Goal: Transaction & Acquisition: Obtain resource

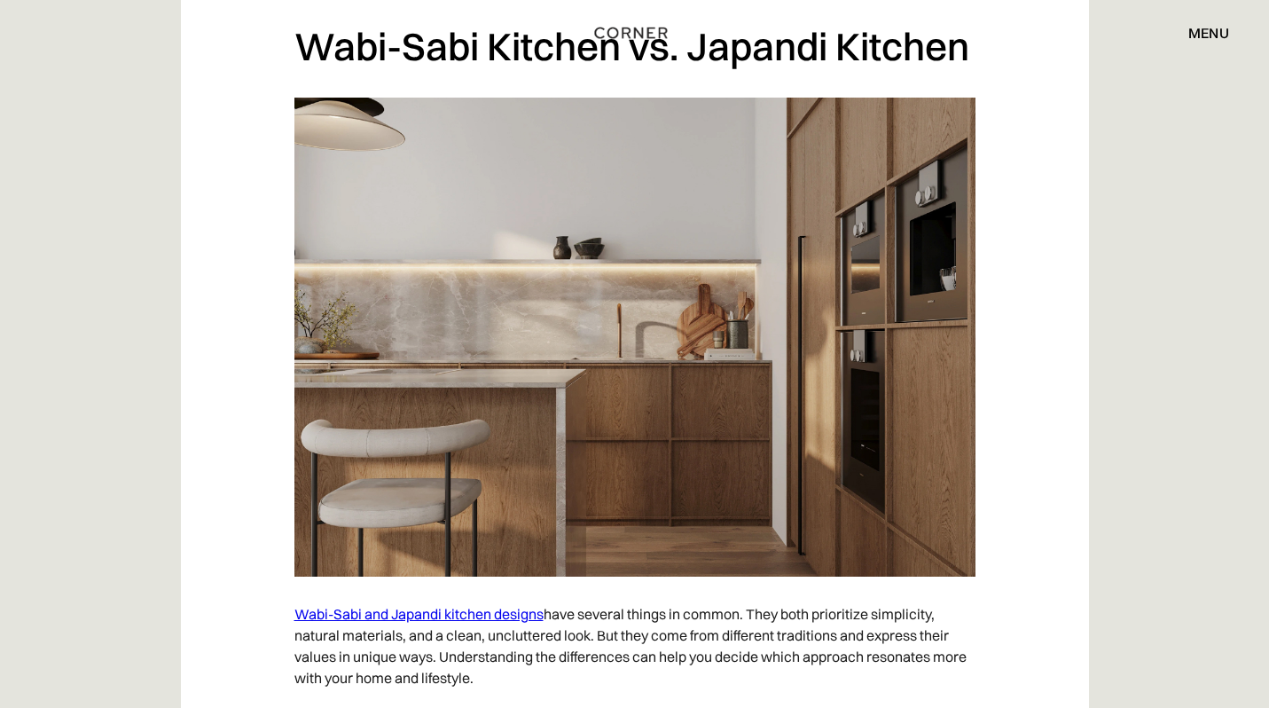
scroll to position [6088, 0]
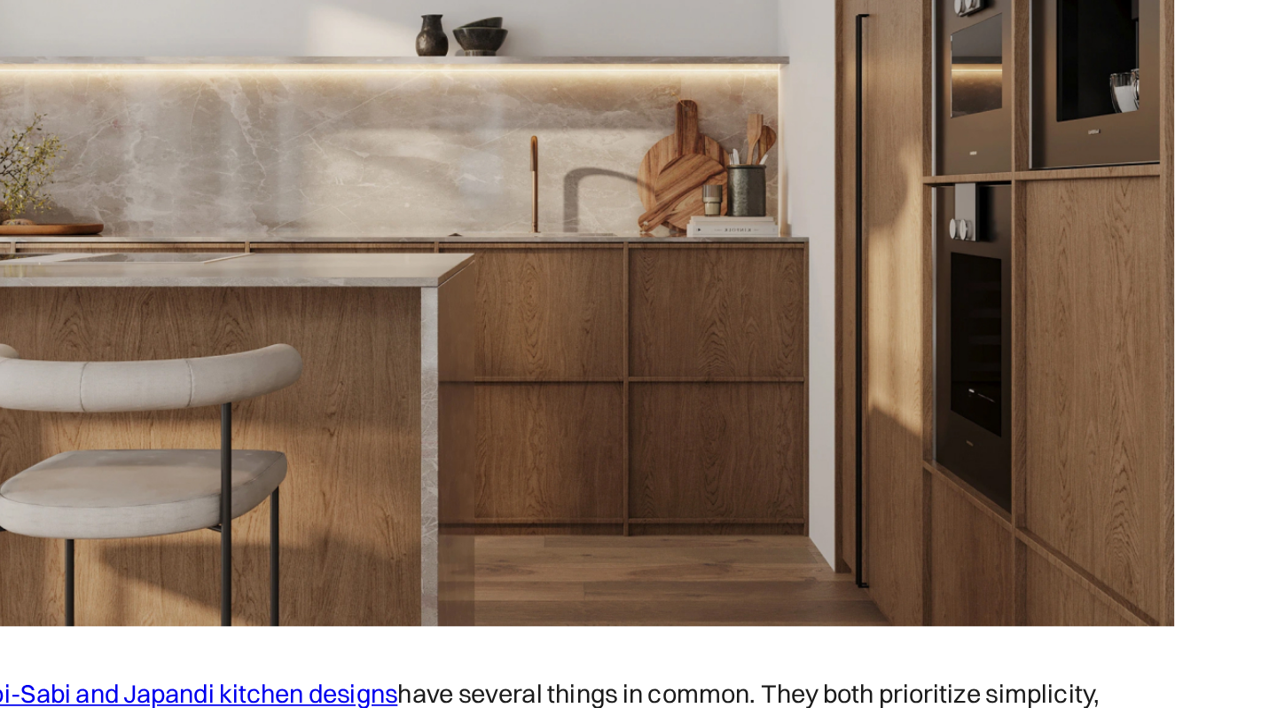
drag, startPoint x: 703, startPoint y: 365, endPoint x: 736, endPoint y: 389, distance: 40.6
click at [322, 250] on img at bounding box center [634, 359] width 681 height 479
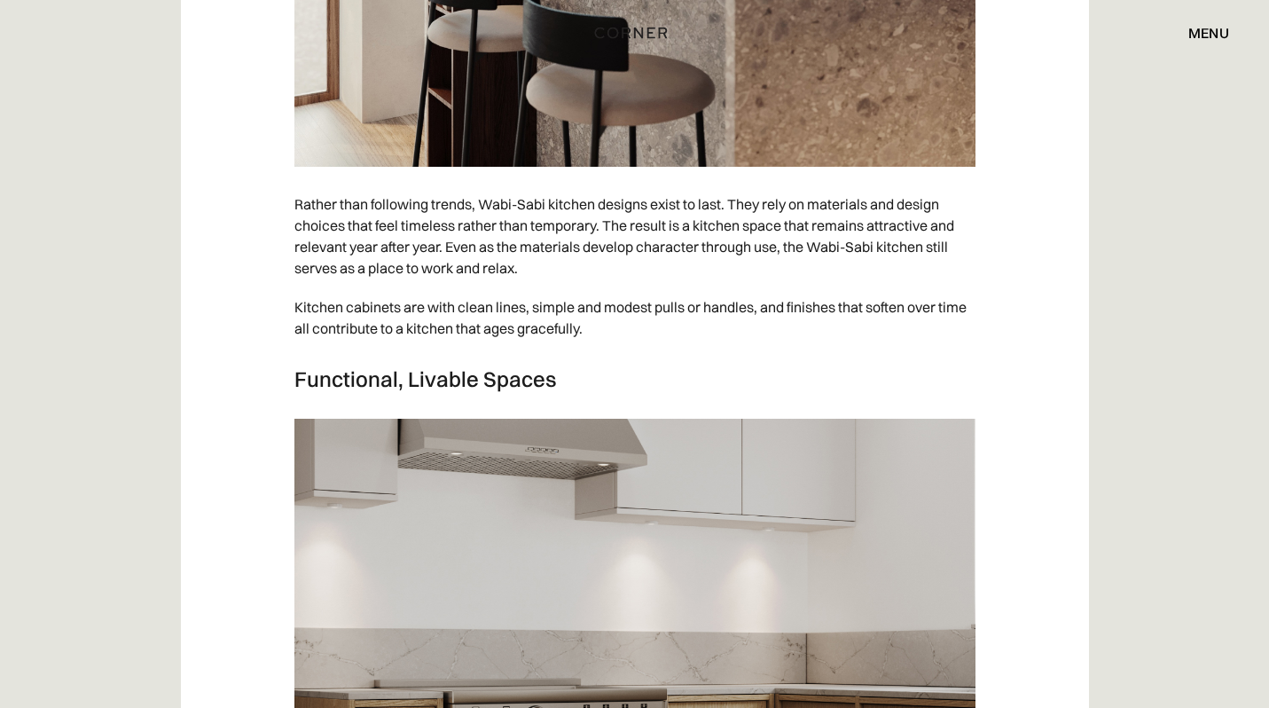
scroll to position [4116, 0]
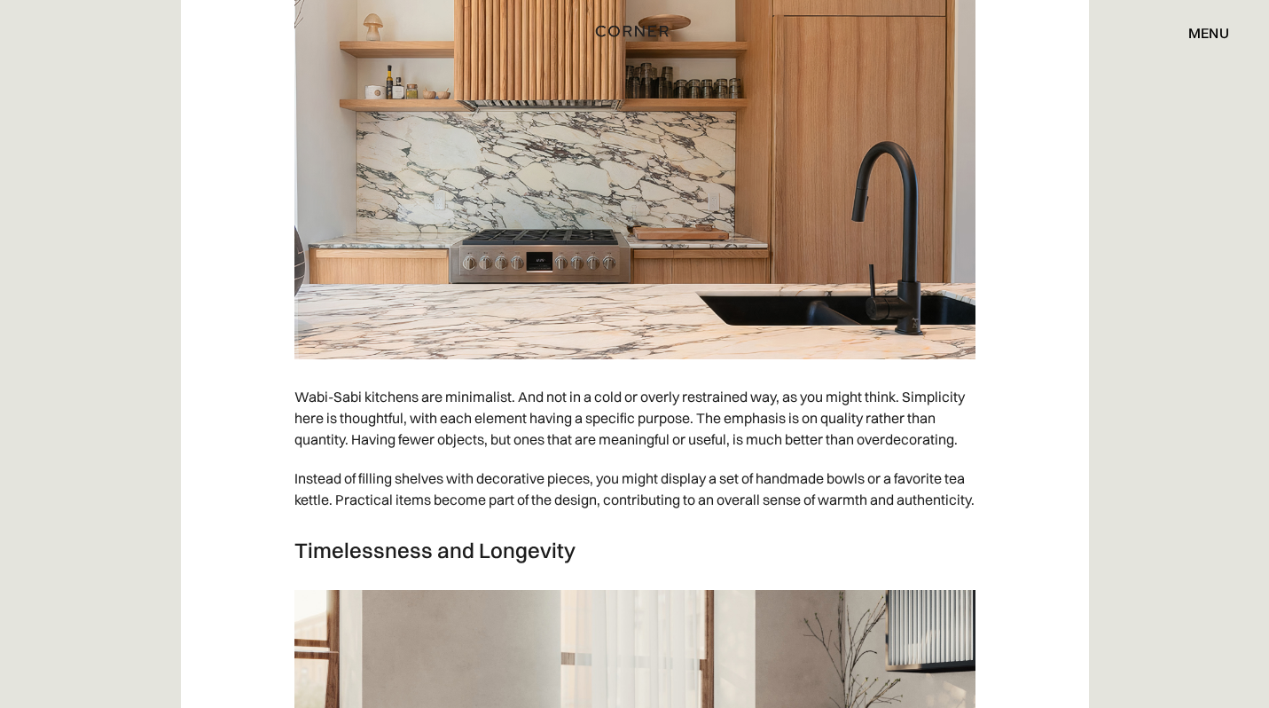
click at [636, 29] on img "home" at bounding box center [632, 31] width 73 height 23
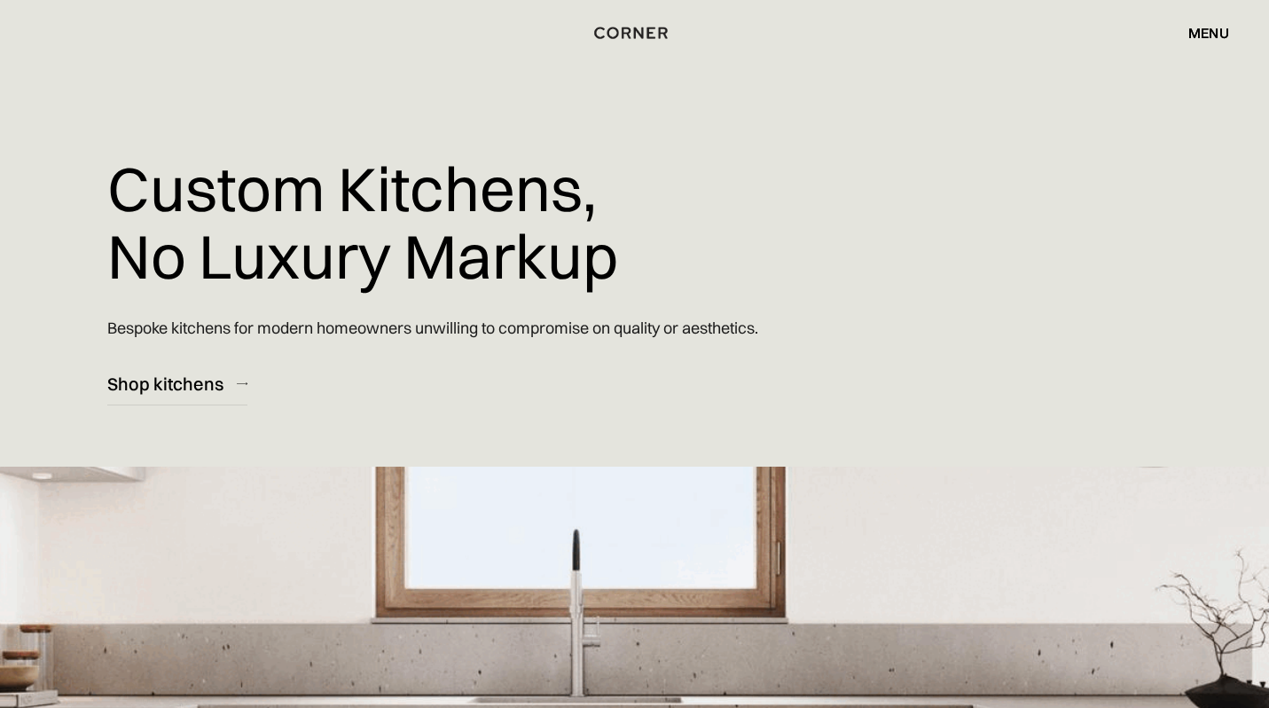
click at [1213, 33] on div "menu" at bounding box center [1209, 33] width 41 height 14
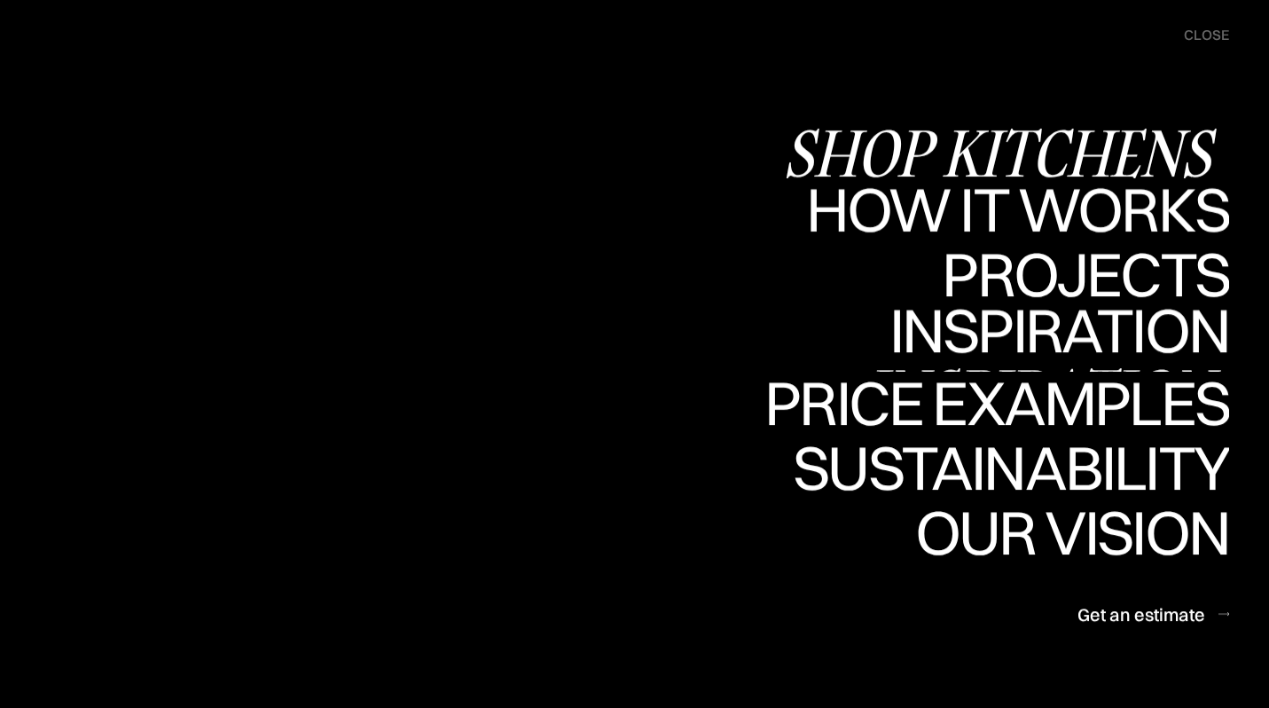
scroll to position [168, 0]
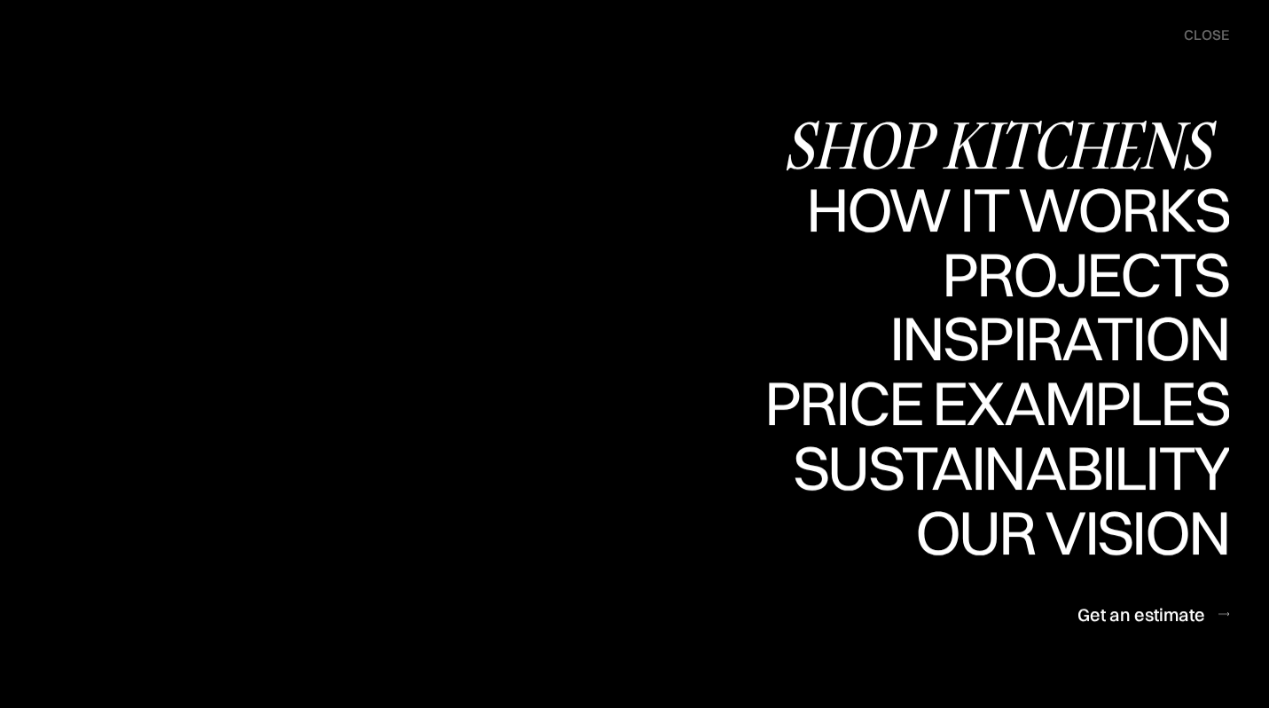
click at [1043, 152] on div "Shop Kitchens" at bounding box center [1006, 145] width 446 height 62
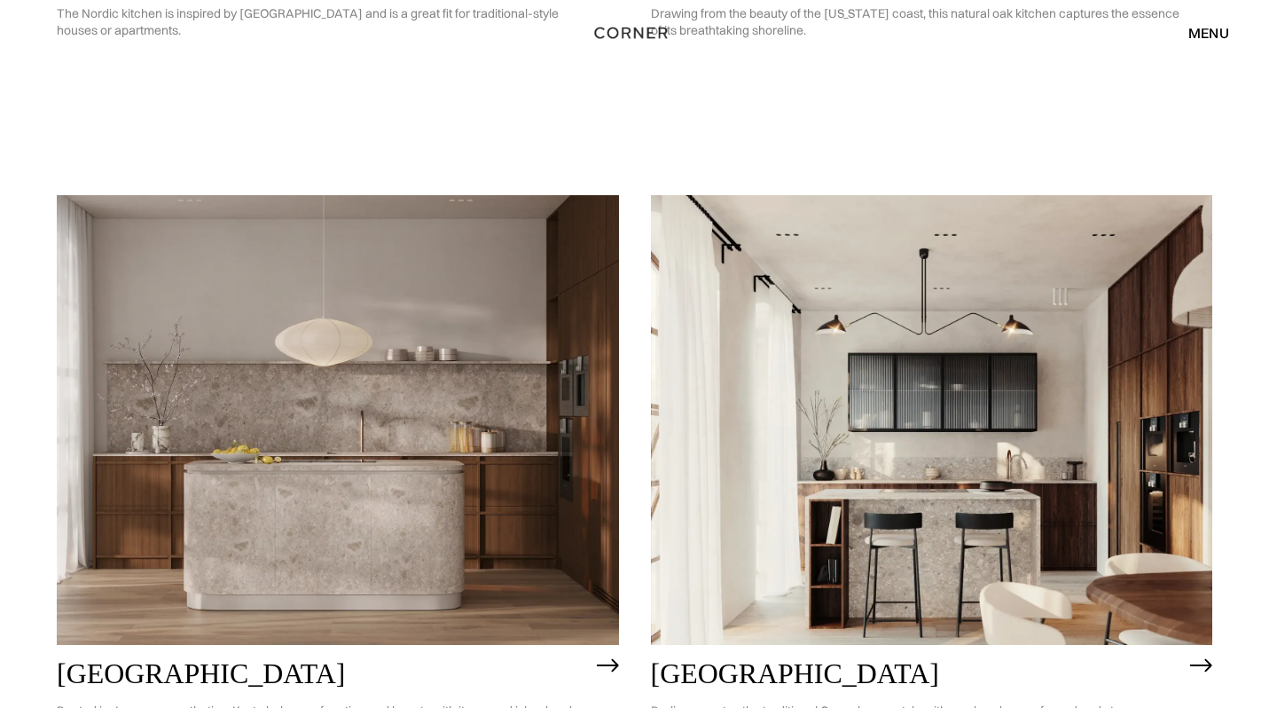
scroll to position [355, 0]
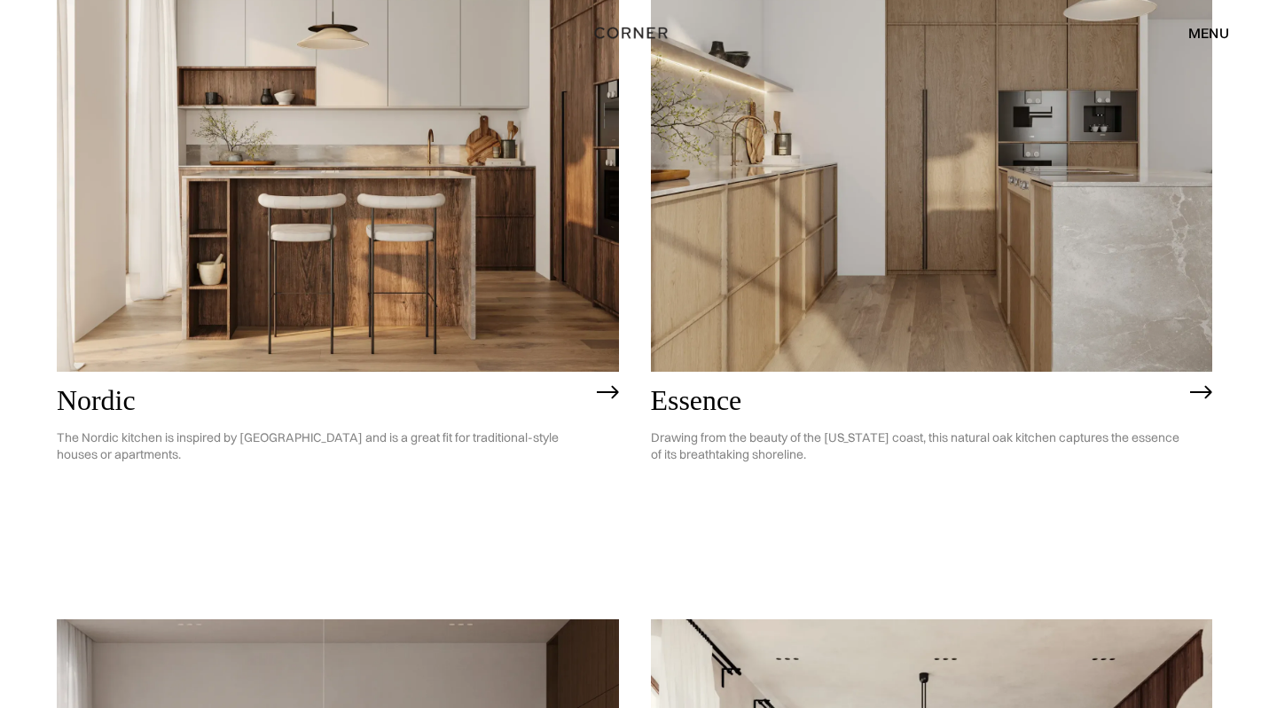
click at [874, 248] on img at bounding box center [932, 147] width 562 height 450
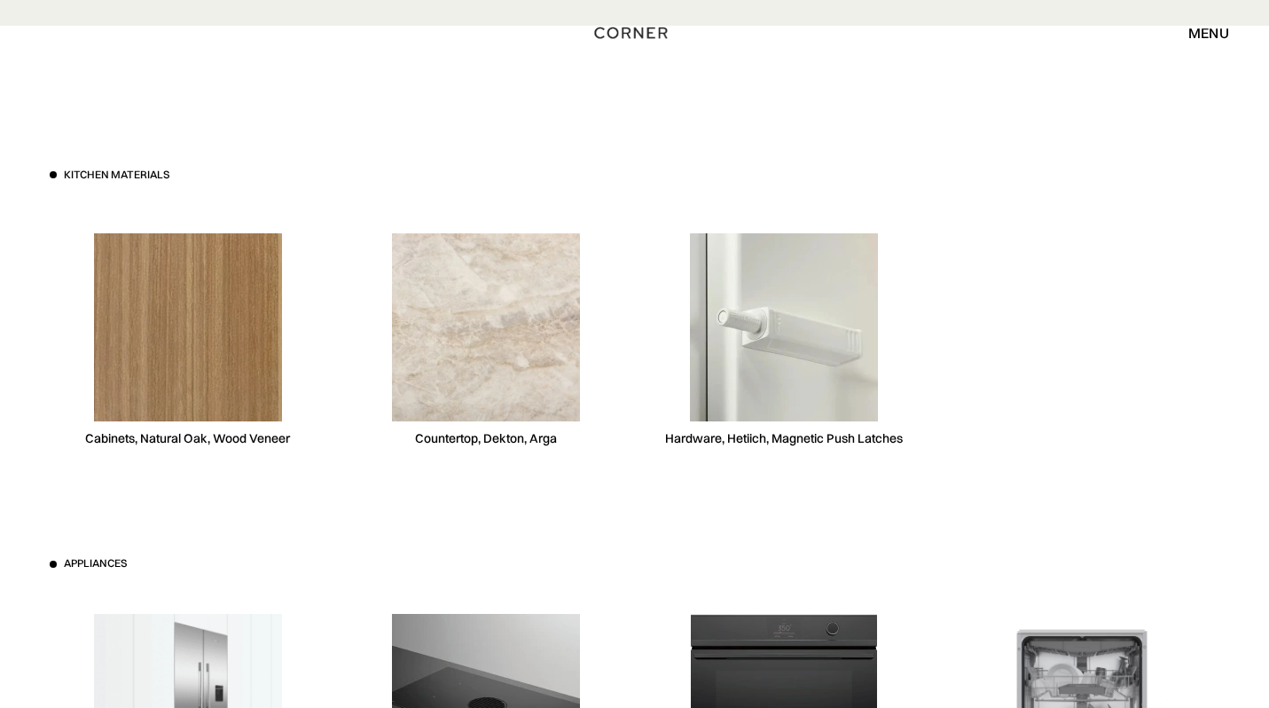
scroll to position [4854, 0]
click at [255, 365] on img at bounding box center [188, 326] width 188 height 188
click at [226, 444] on div "Cabinets, Natural Oak, Wood Veneer" at bounding box center [187, 437] width 205 height 17
click at [226, 440] on div "Cabinets, Natural Oak, Wood Veneer" at bounding box center [187, 437] width 205 height 17
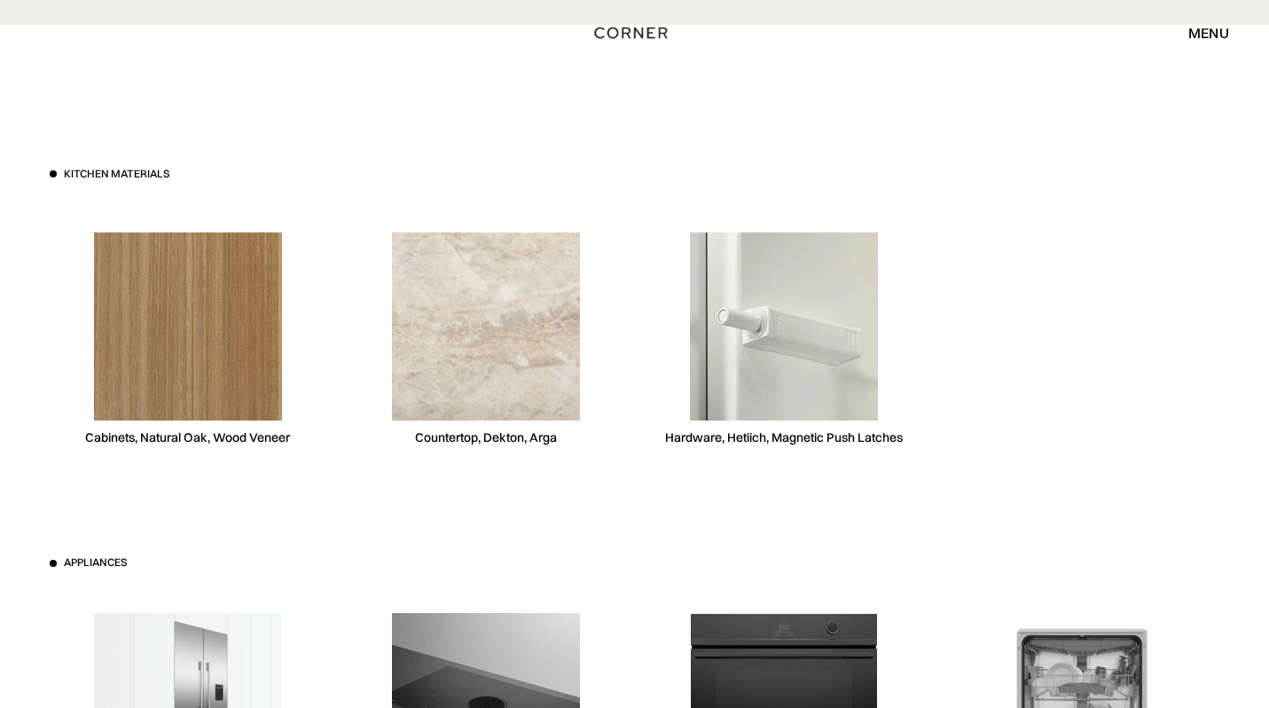
click at [211, 375] on img at bounding box center [188, 326] width 188 height 188
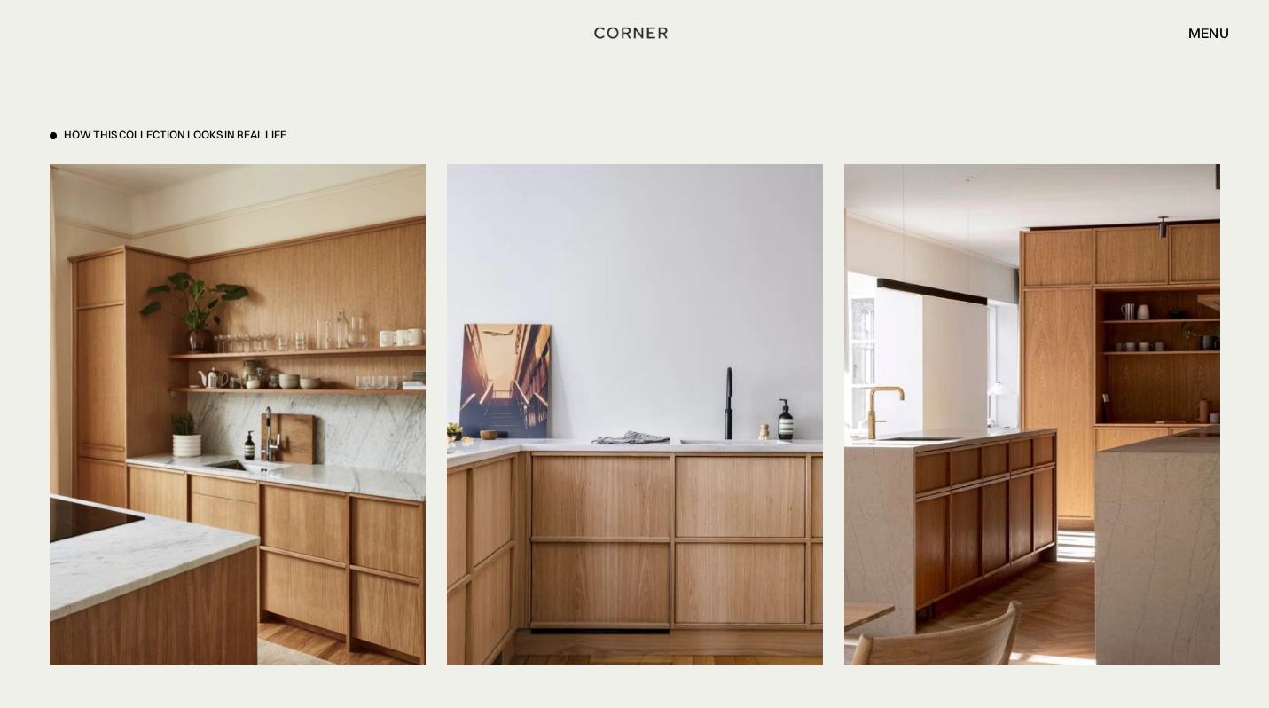
scroll to position [4107, 0]
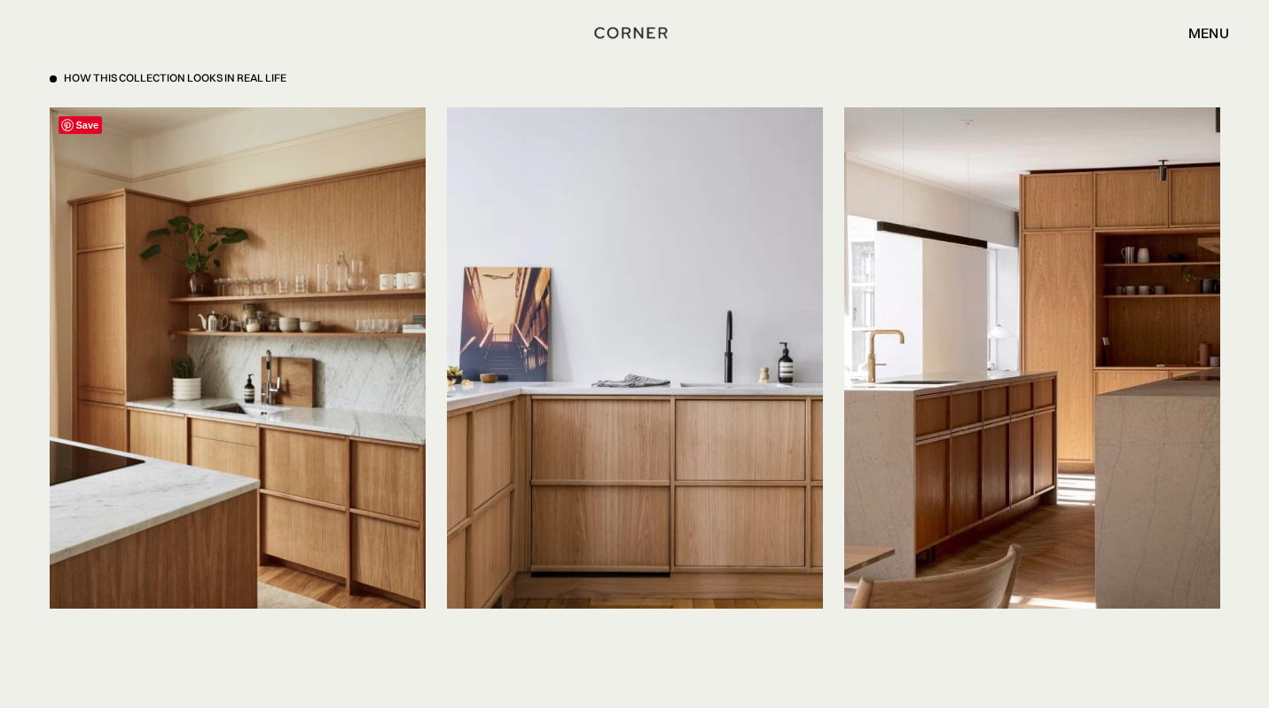
click at [240, 419] on img at bounding box center [238, 357] width 376 height 501
click at [1120, 421] on img at bounding box center [1032, 357] width 376 height 501
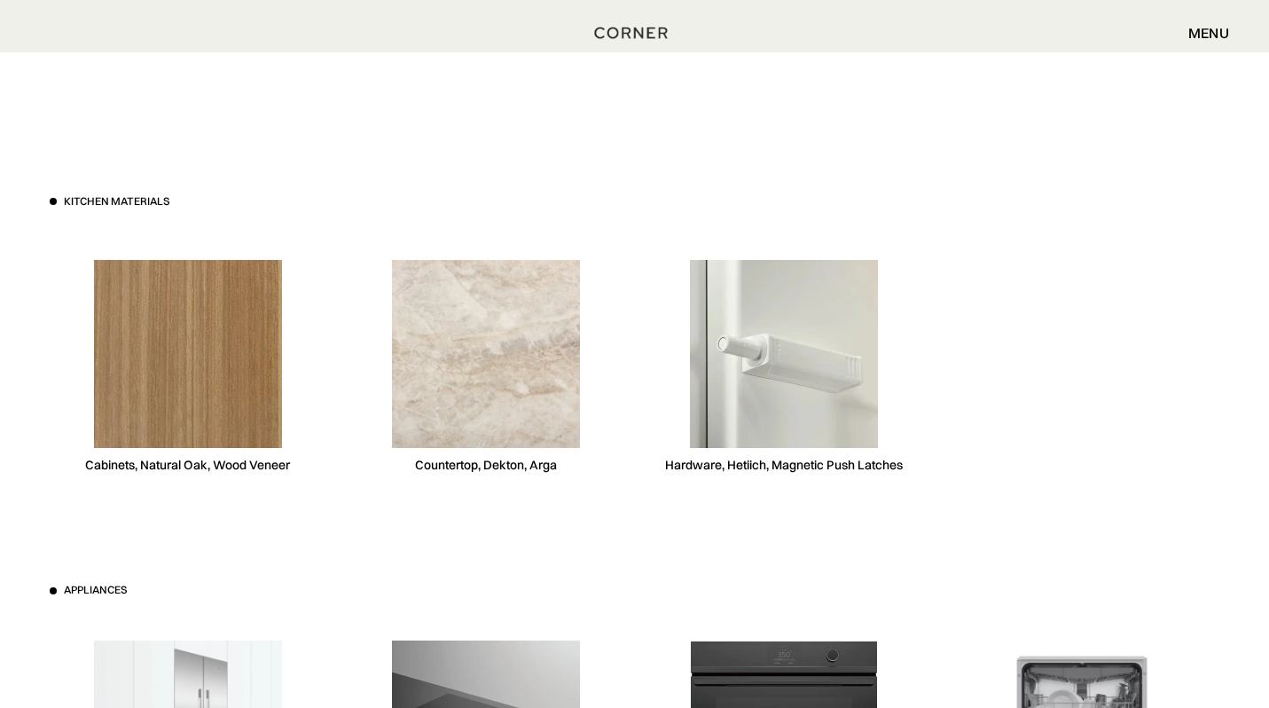
scroll to position [5037, 0]
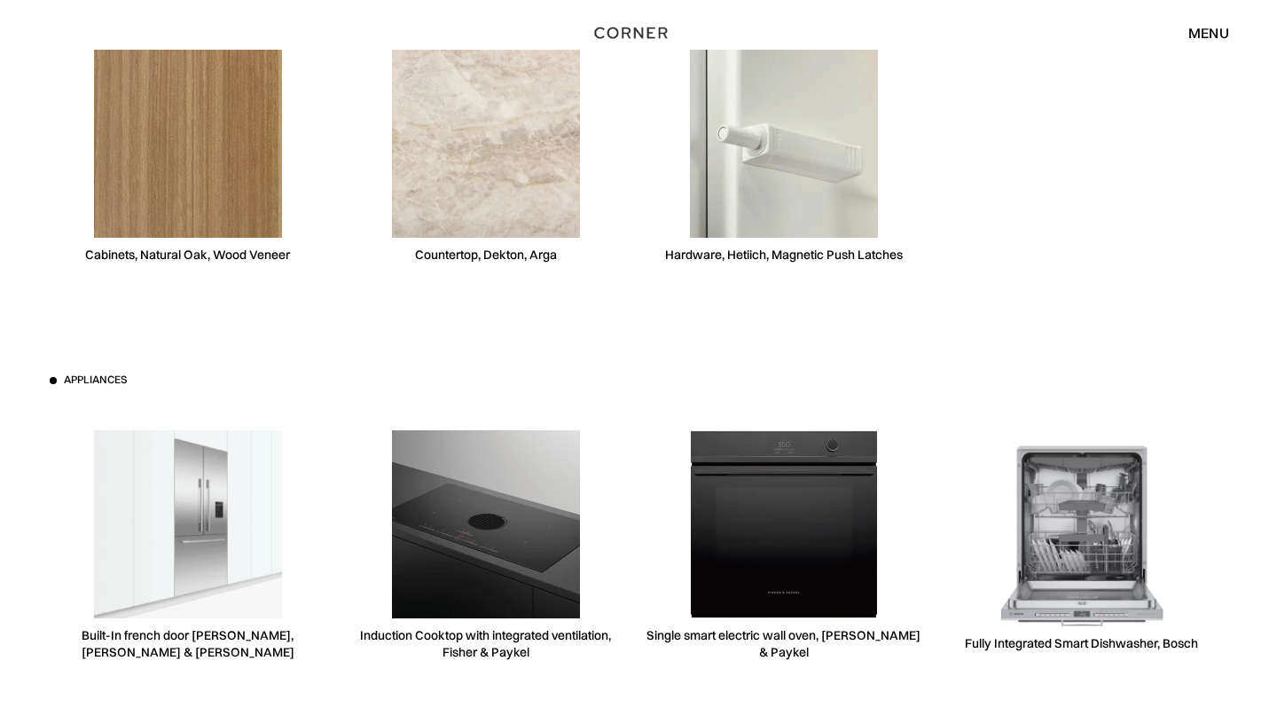
click at [547, 312] on div "Kitchen materials Cabinets, Natural Oak, Wood Veneer Countertop, Dekton, Arga H…" at bounding box center [635, 373] width 1224 height 1062
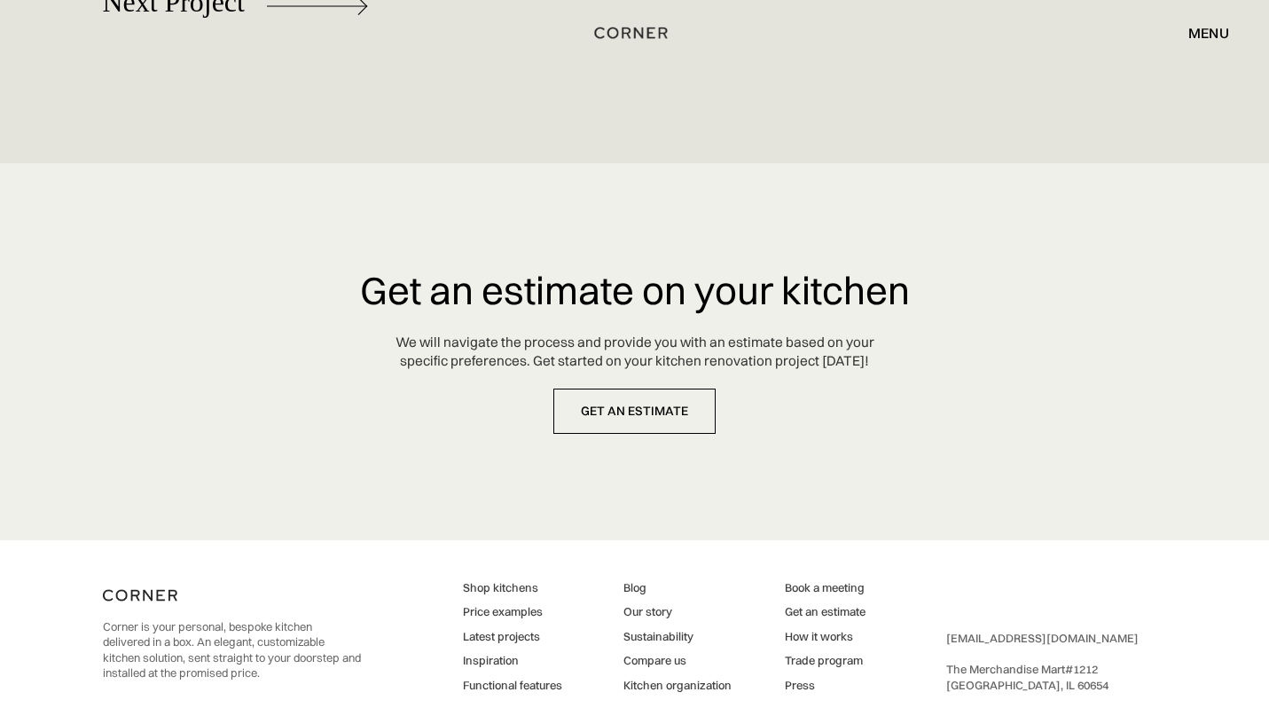
scroll to position [8394, 0]
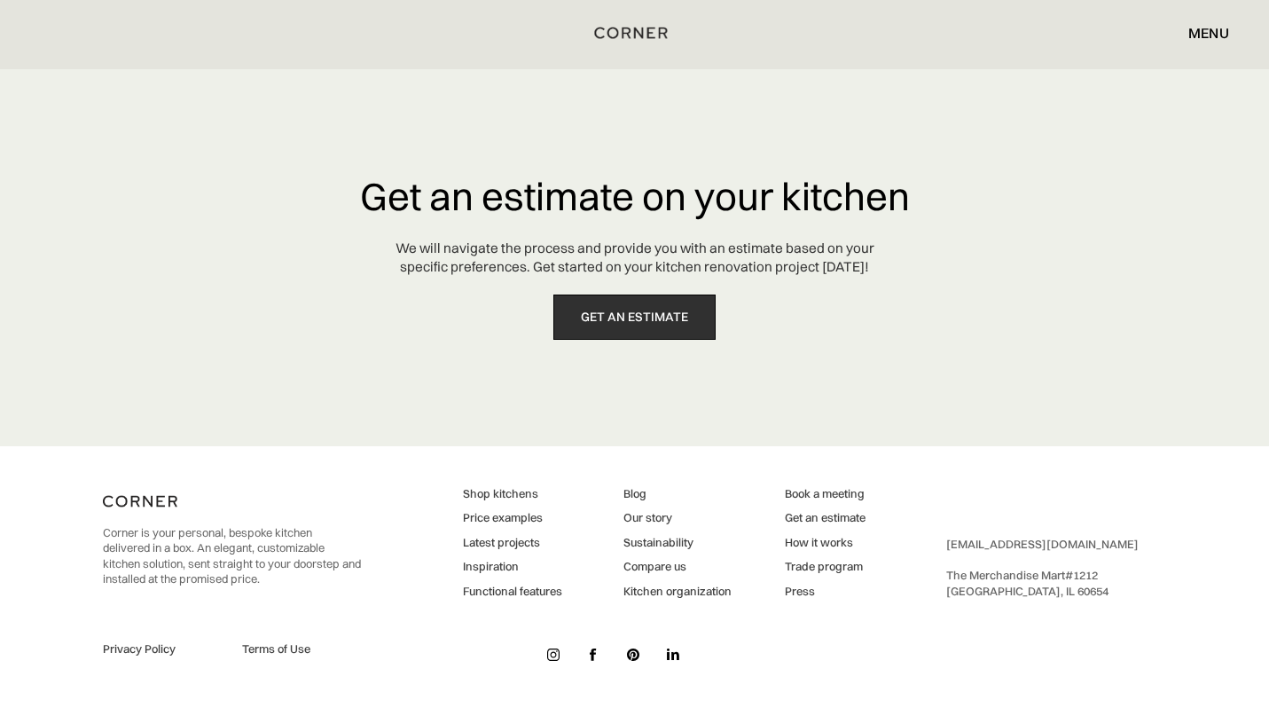
click at [681, 320] on link "get an estimate" at bounding box center [635, 316] width 162 height 45
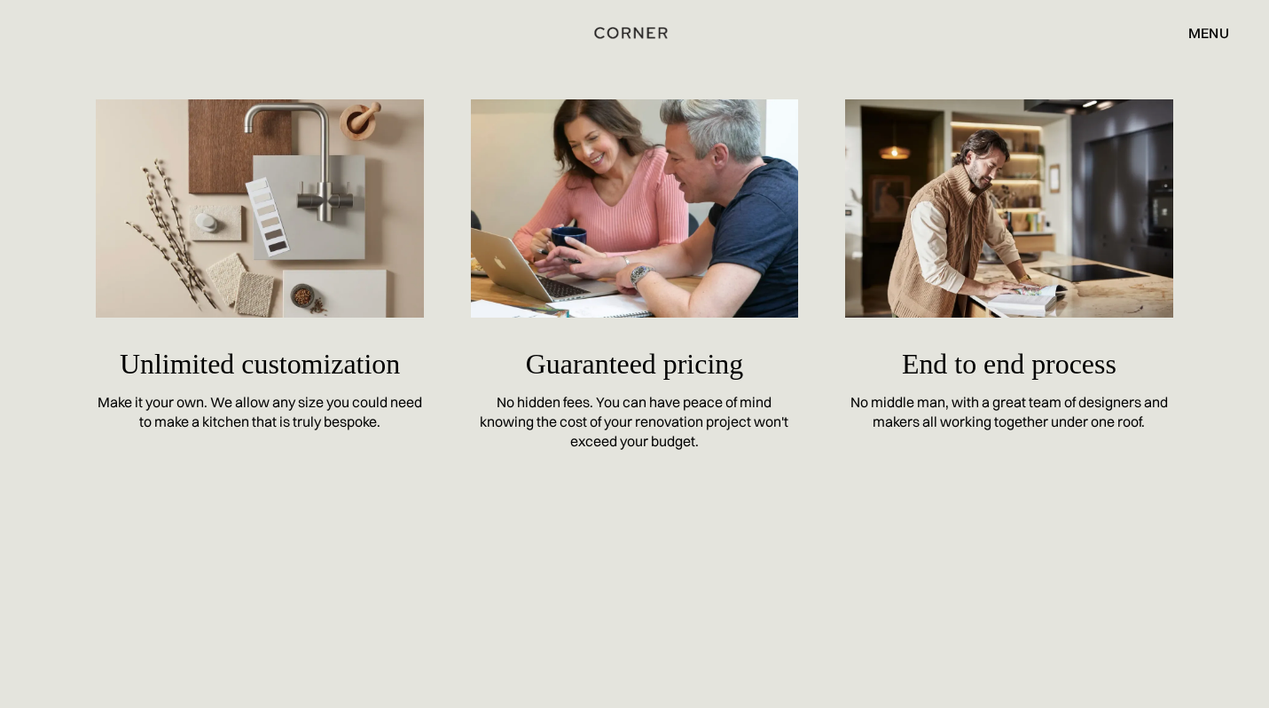
scroll to position [7197, 0]
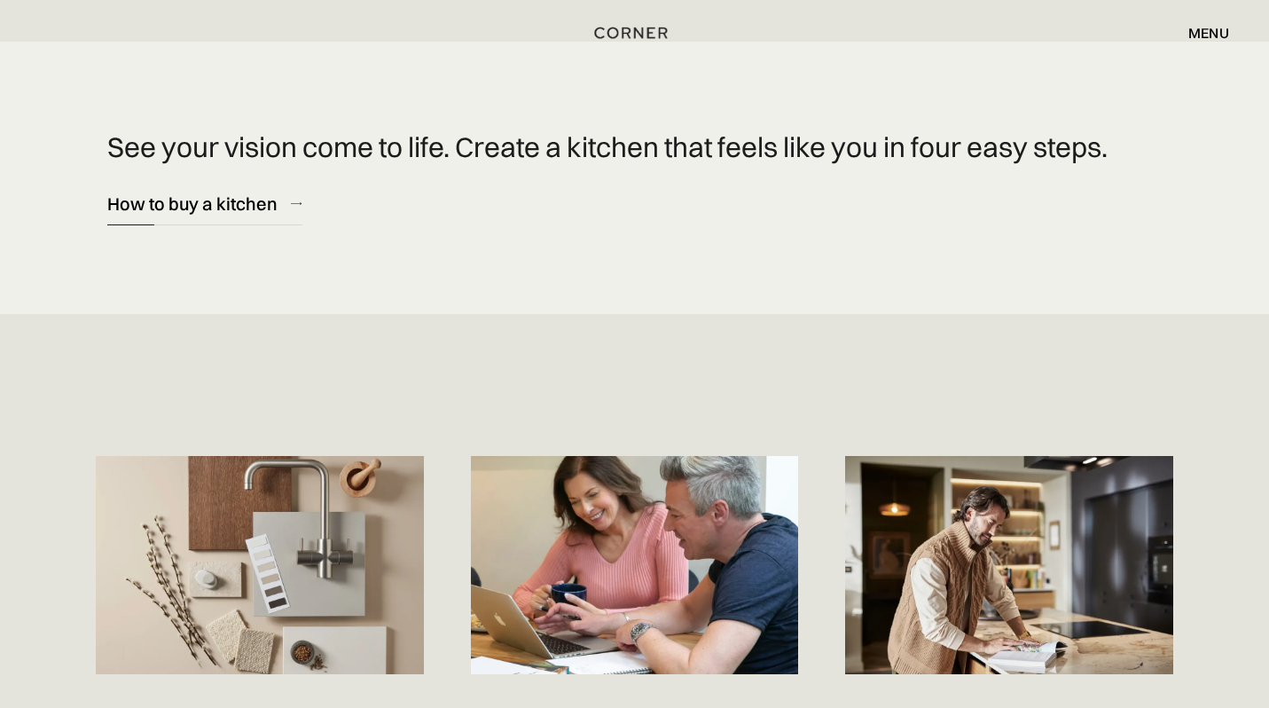
click at [229, 200] on div "How to buy a kitchen" at bounding box center [192, 204] width 170 height 24
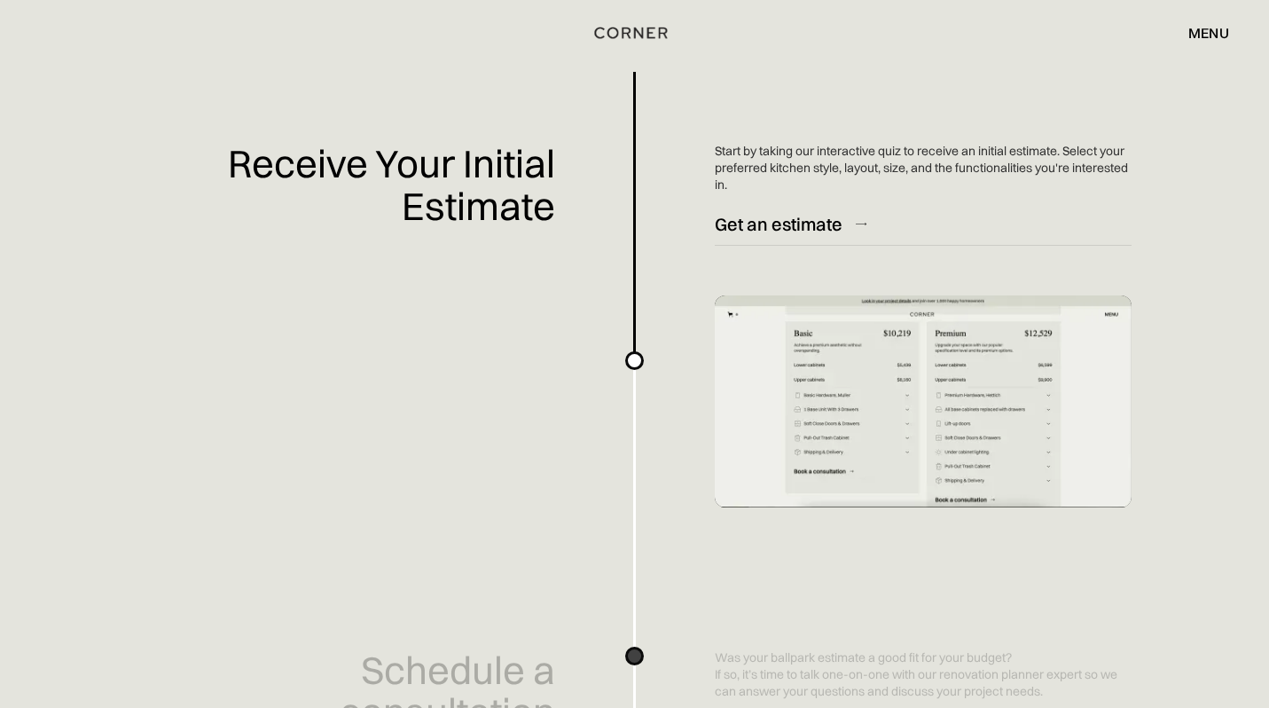
scroll to position [651, 0]
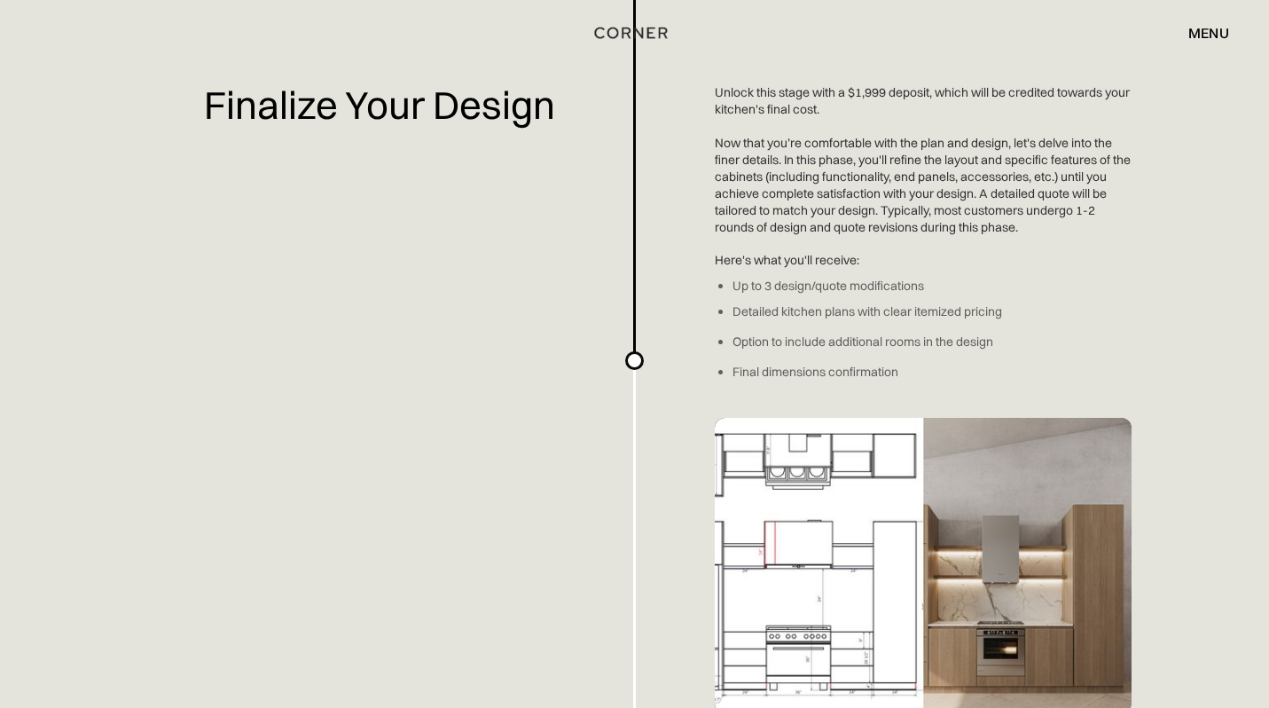
scroll to position [2503, 0]
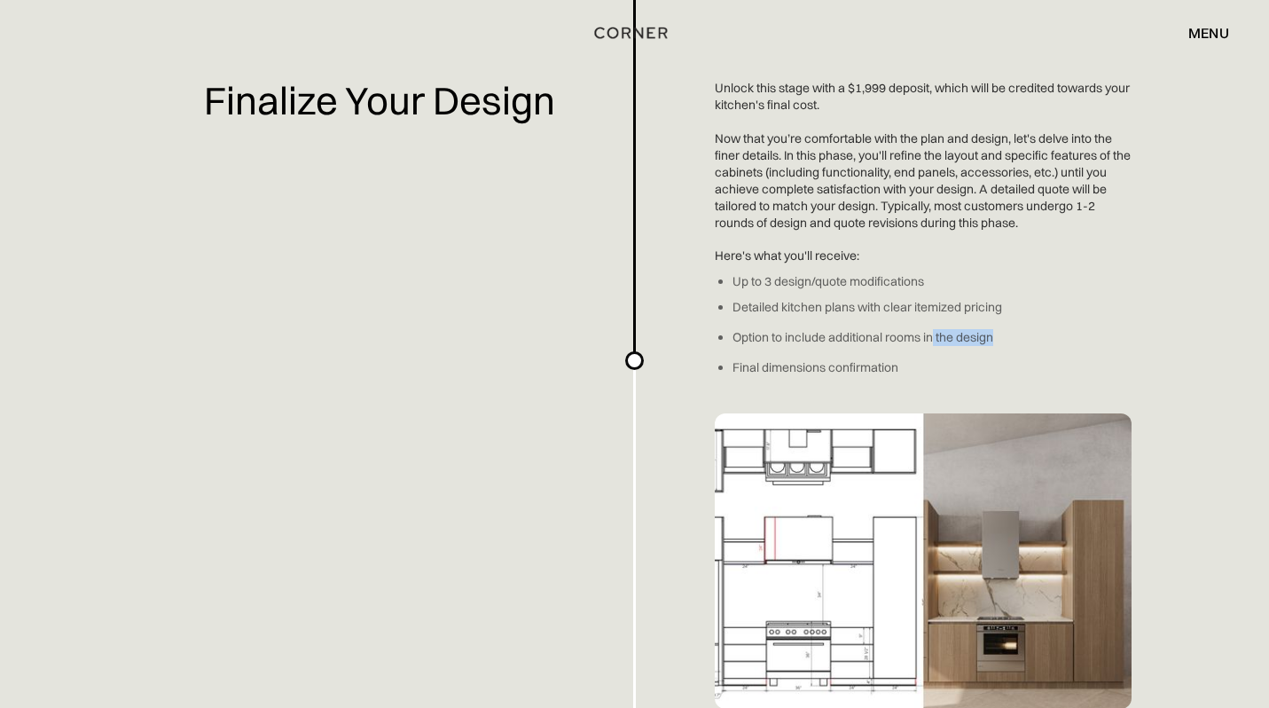
drag, startPoint x: 933, startPoint y: 335, endPoint x: 992, endPoint y: 332, distance: 58.7
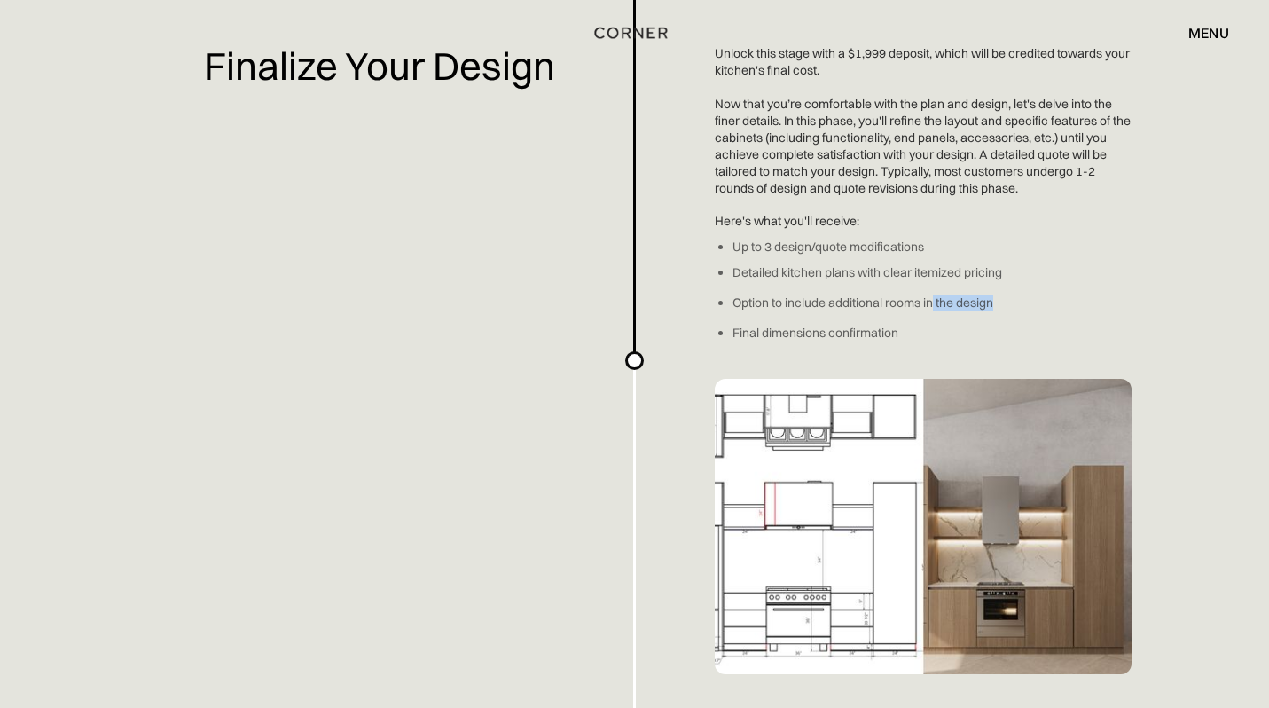
scroll to position [2548, 0]
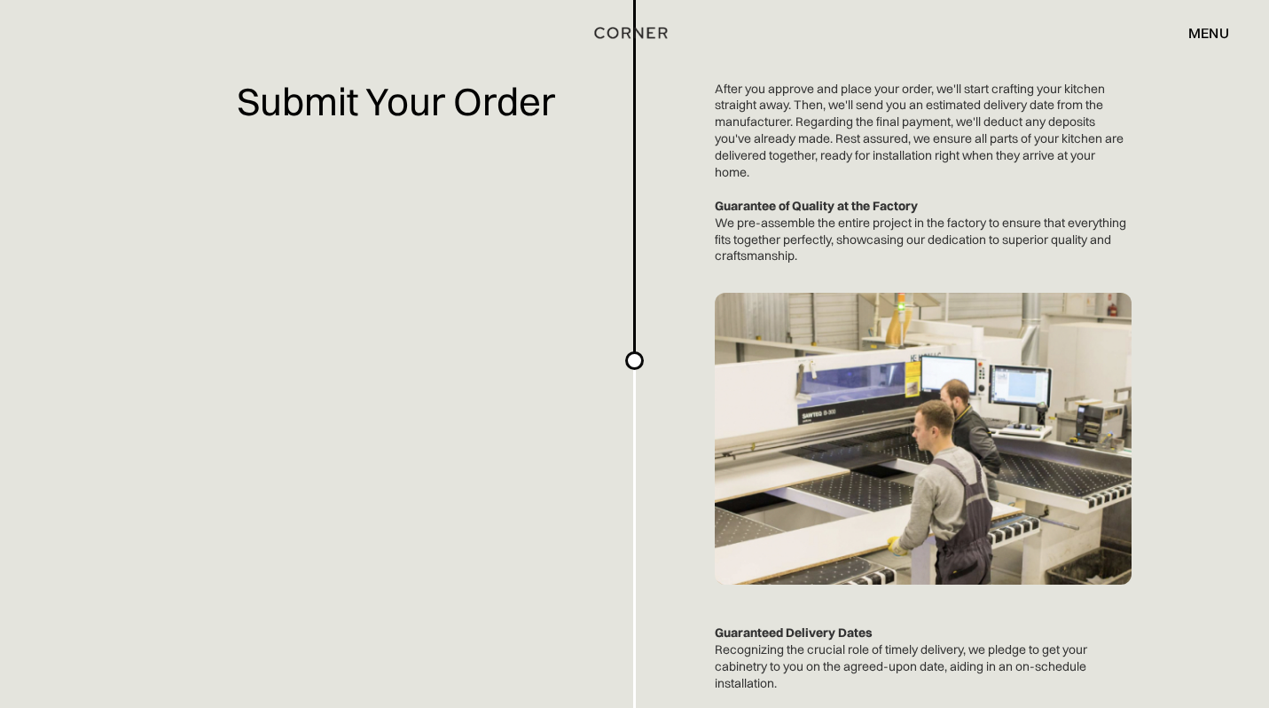
scroll to position [3365, 0]
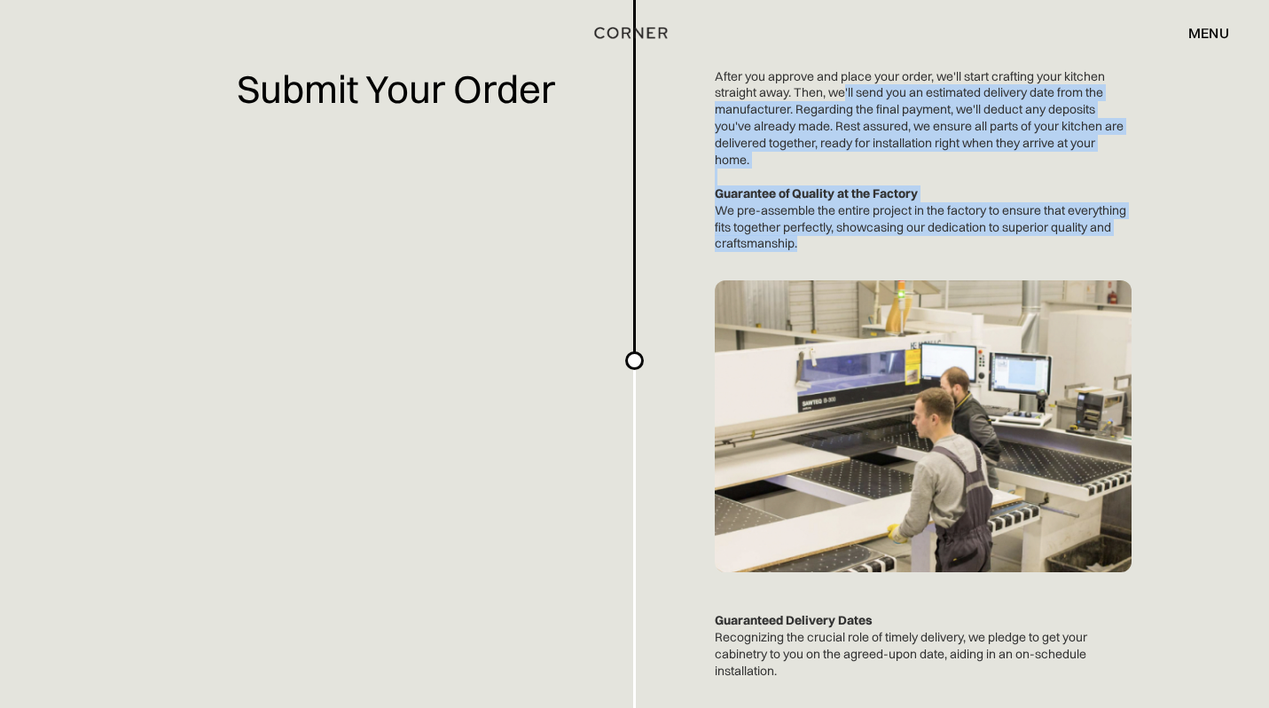
drag, startPoint x: 844, startPoint y: 90, endPoint x: 1089, endPoint y: 242, distance: 289.2
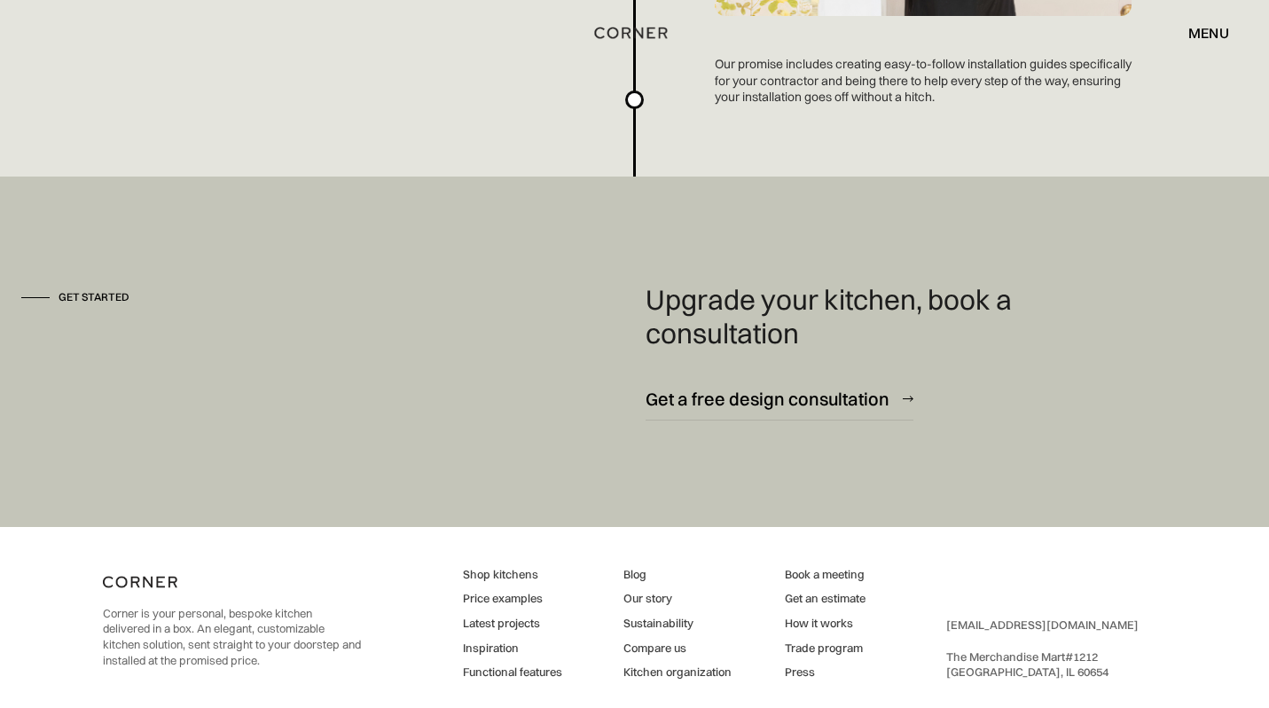
scroll to position [4841, 0]
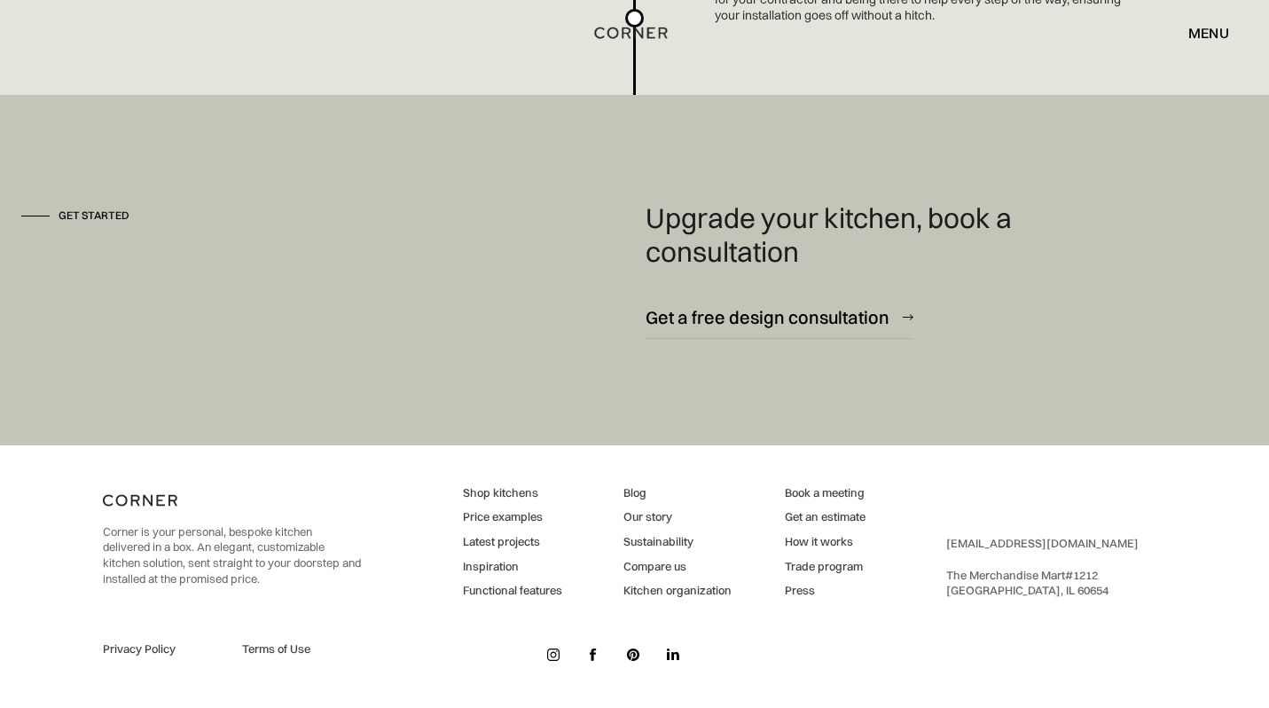
click at [832, 546] on link "How it works" at bounding box center [825, 542] width 81 height 16
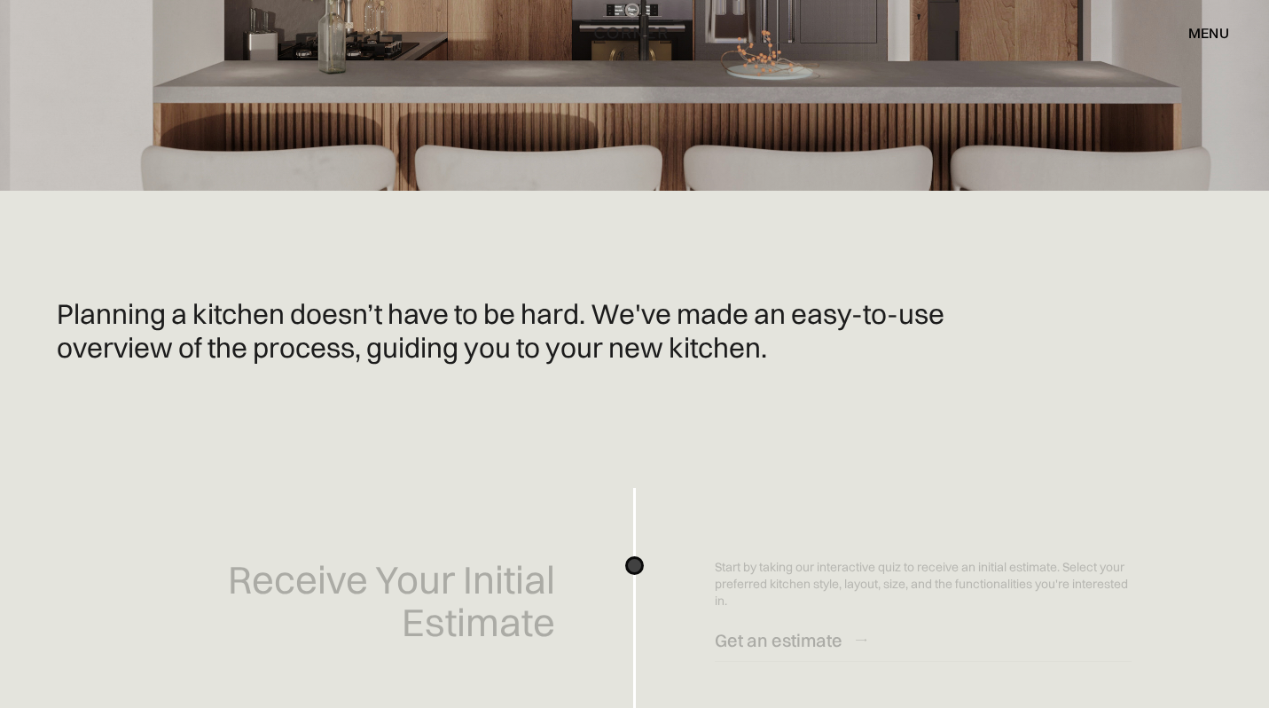
scroll to position [587, 0]
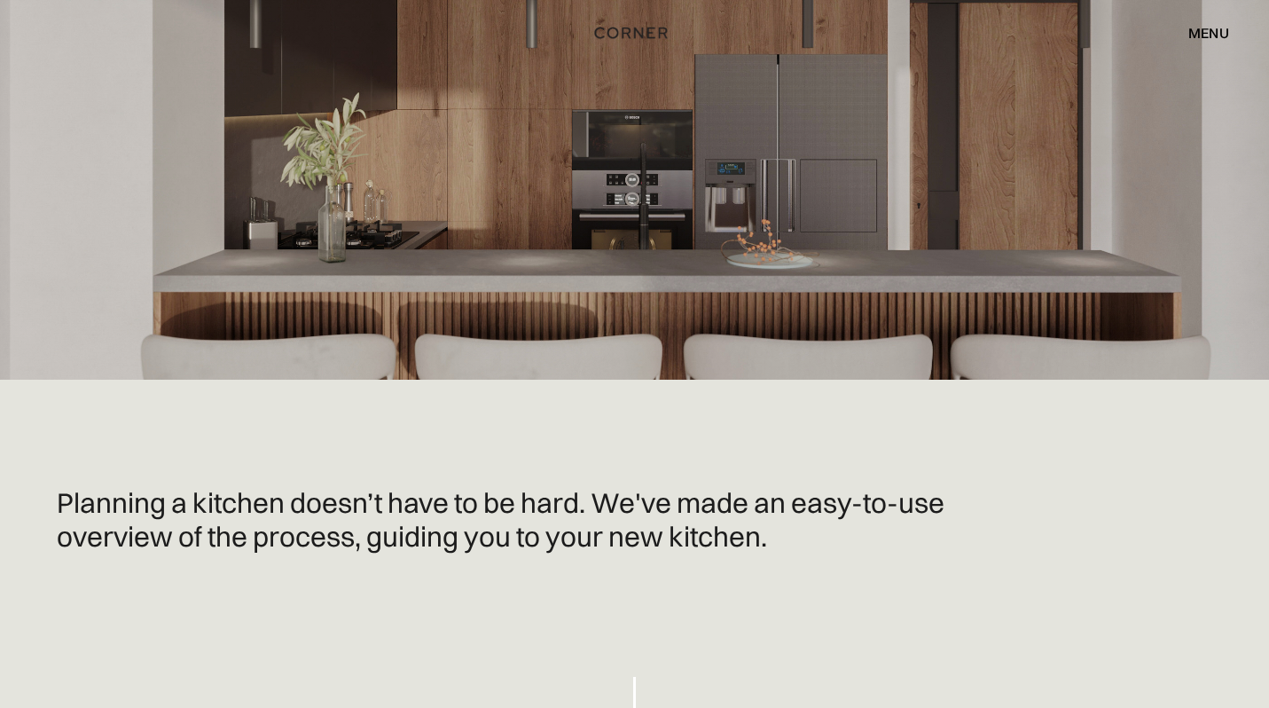
scroll to position [0, 0]
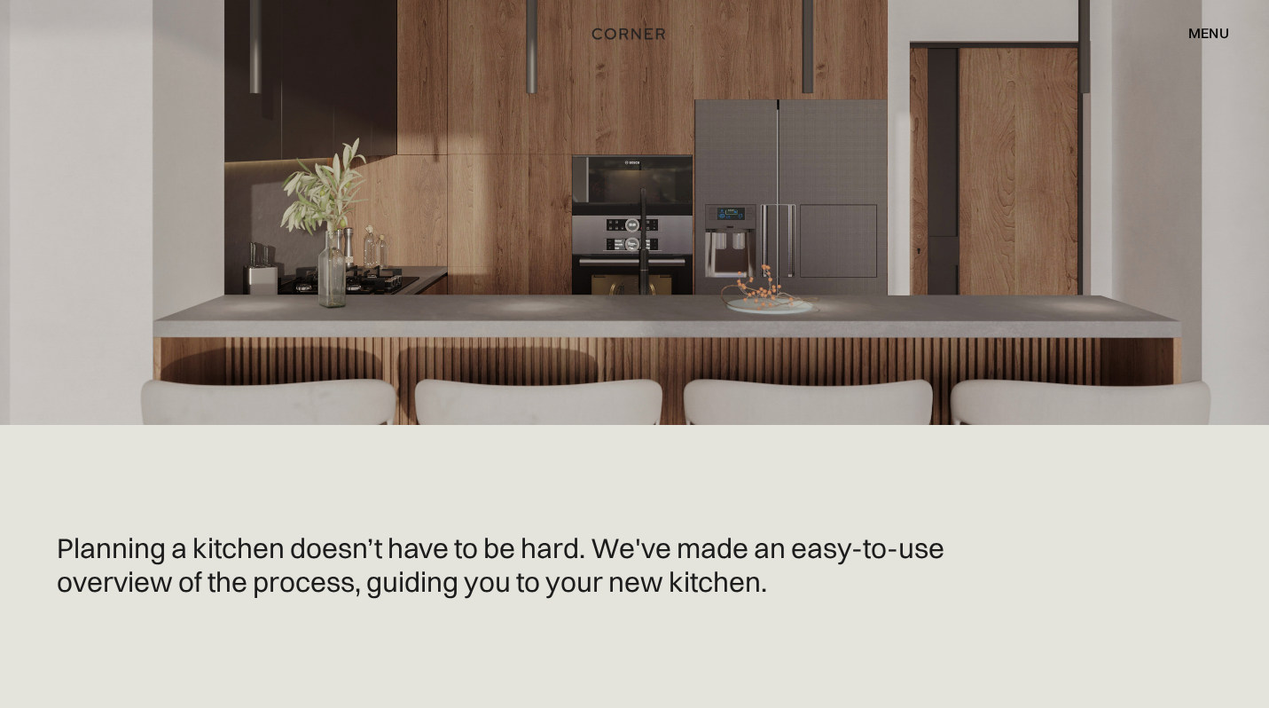
click at [617, 42] on img "home" at bounding box center [629, 33] width 73 height 23
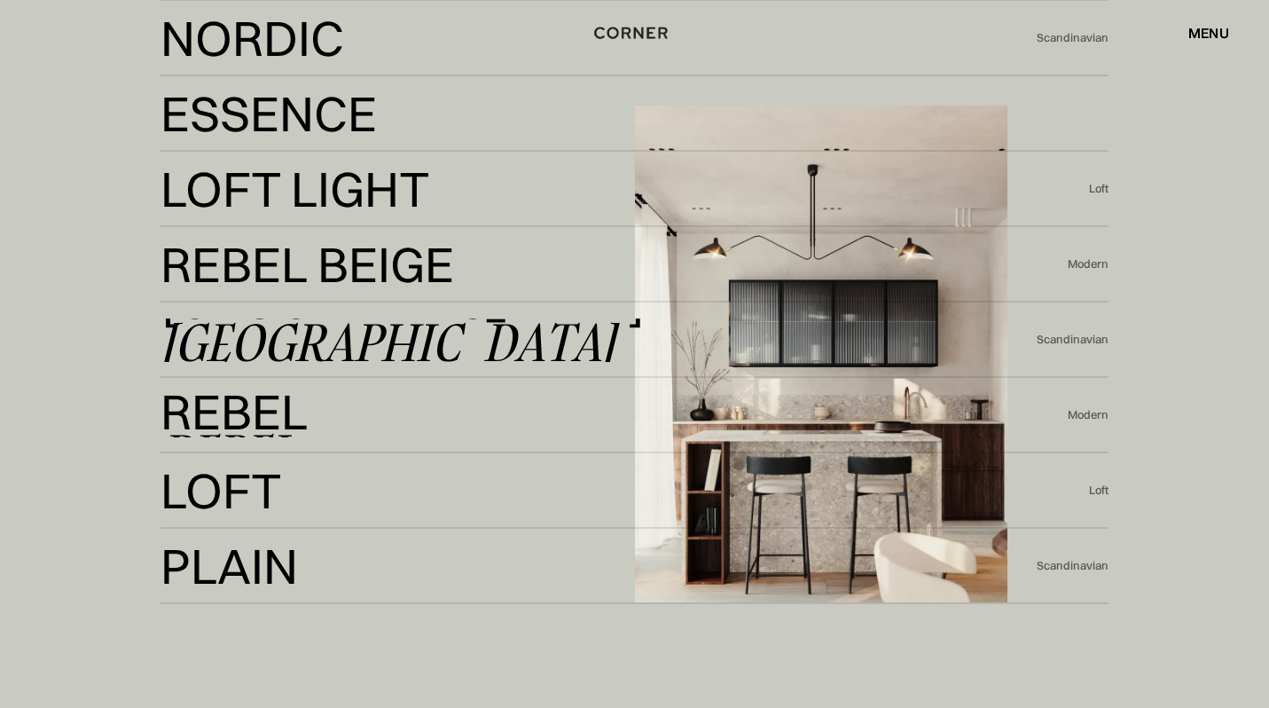
scroll to position [4024, 0]
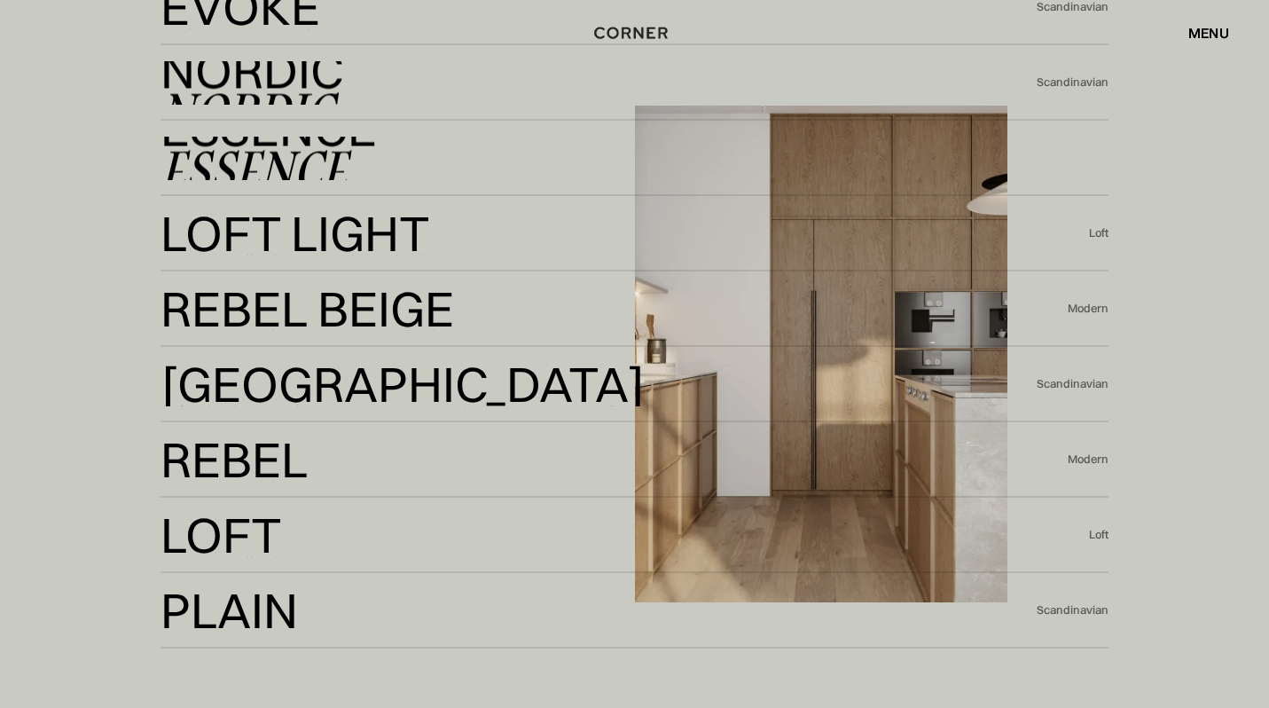
click at [313, 149] on div "Essence" at bounding box center [254, 170] width 186 height 43
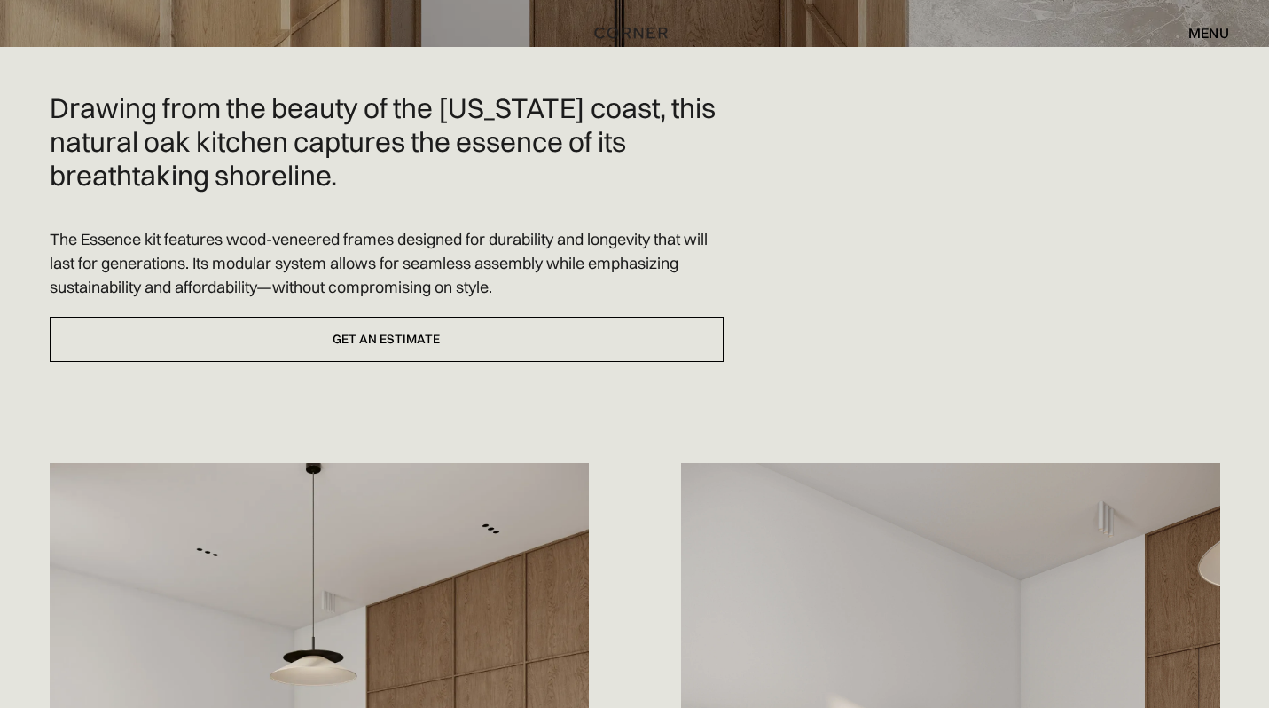
scroll to position [487, 0]
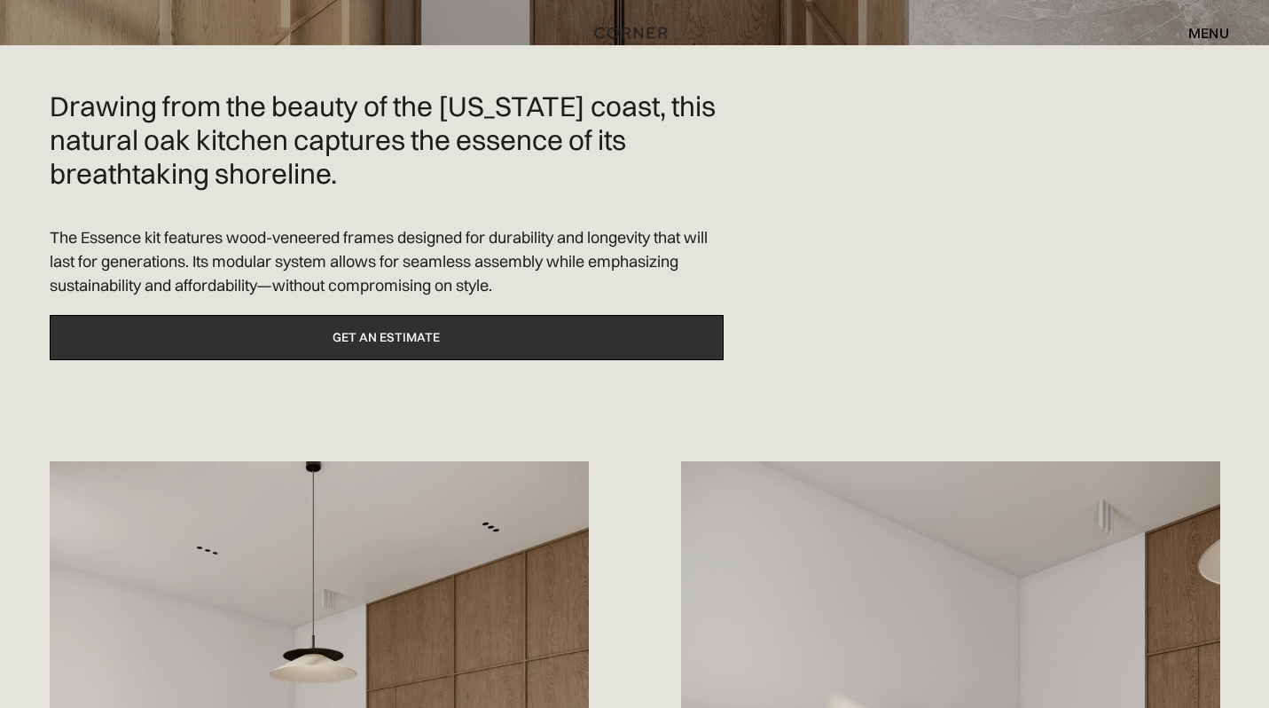
click at [396, 335] on link "Get an estimate" at bounding box center [387, 337] width 674 height 45
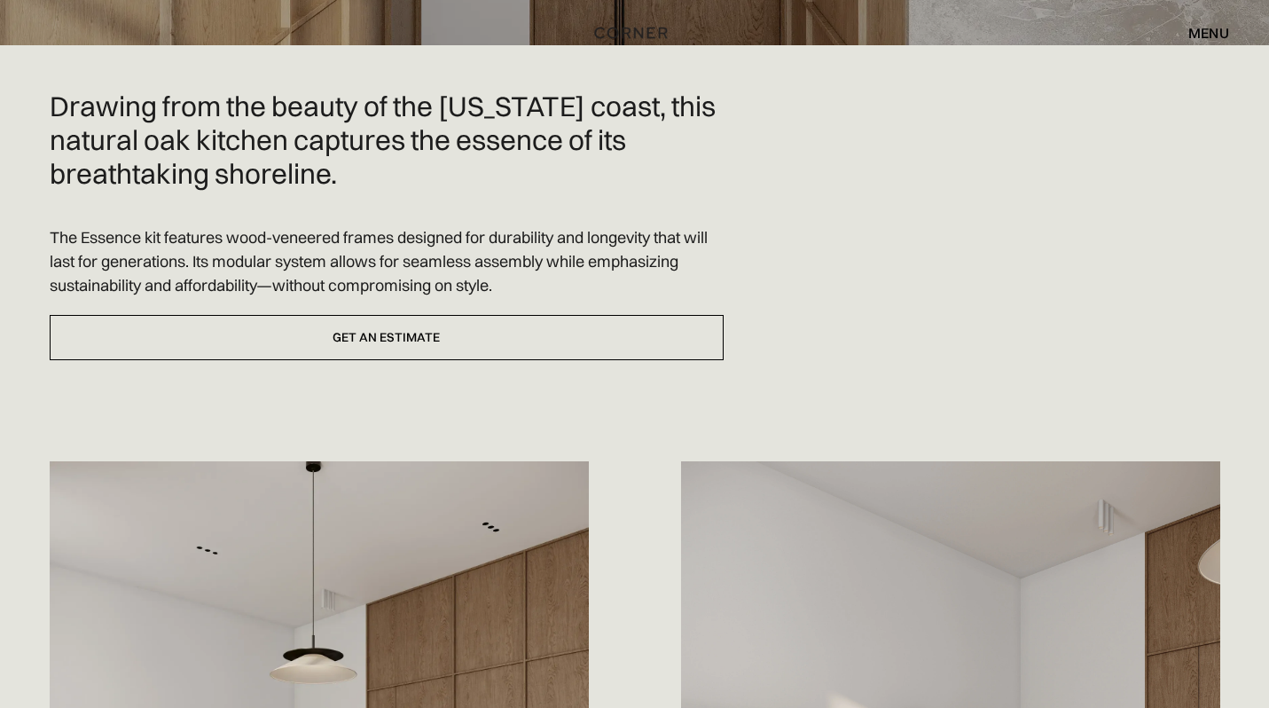
scroll to position [0, 0]
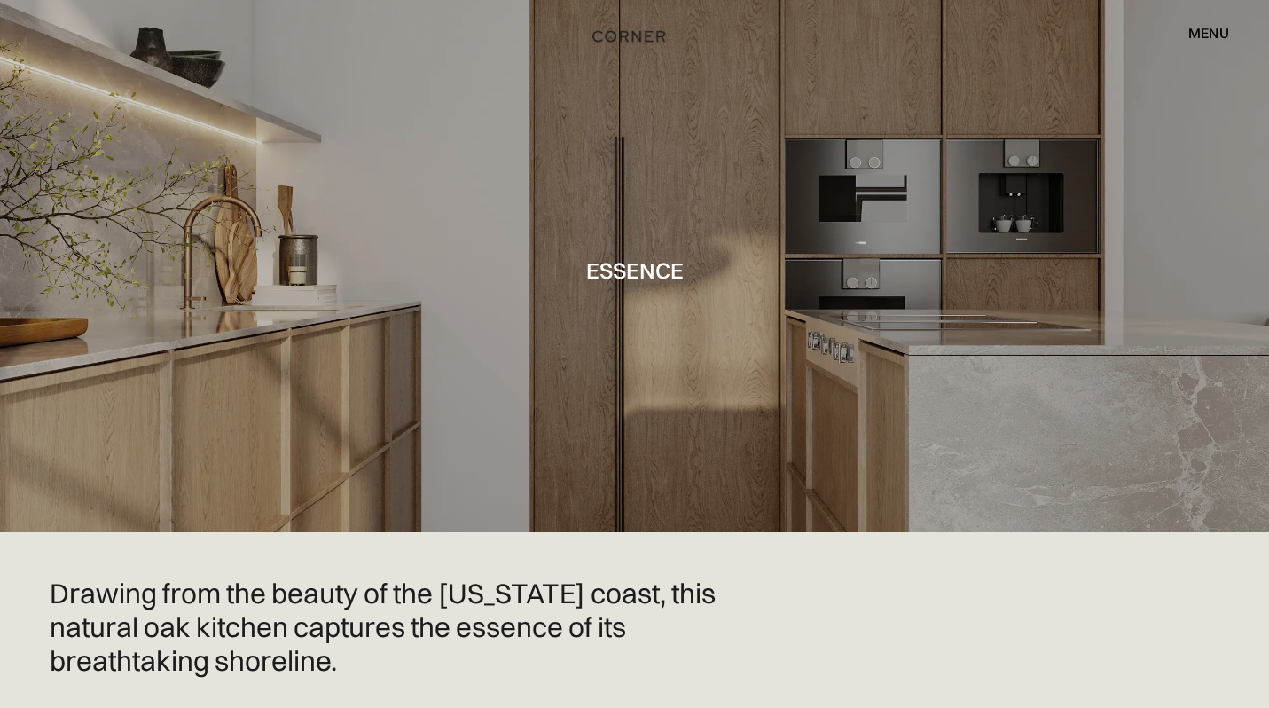
click at [625, 35] on img "home" at bounding box center [629, 36] width 73 height 23
